Goal: Transaction & Acquisition: Purchase product/service

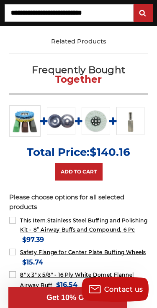
scroll to position [643, 0]
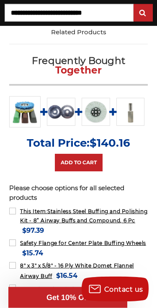
click at [98, 111] on img at bounding box center [95, 112] width 28 height 28
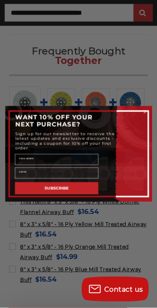
scroll to position [637, 0]
click at [145, 113] on icon "Close dialog" at bounding box center [144, 112] width 2 height 2
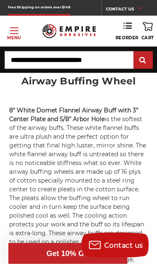
scroll to position [900, 0]
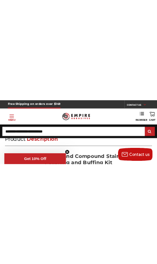
scroll to position [644, 0]
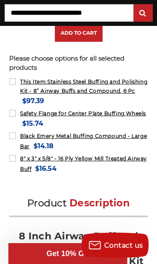
click at [147, 114] on label "Safety Flange for Center Plate Buffing Wheels MSRP: Was: Now: $15.74 (You save )" at bounding box center [78, 119] width 138 height 20
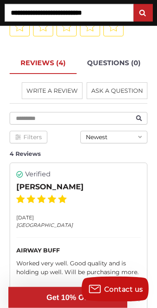
scroll to position [1950, 0]
